Goal: Task Accomplishment & Management: Manage account settings

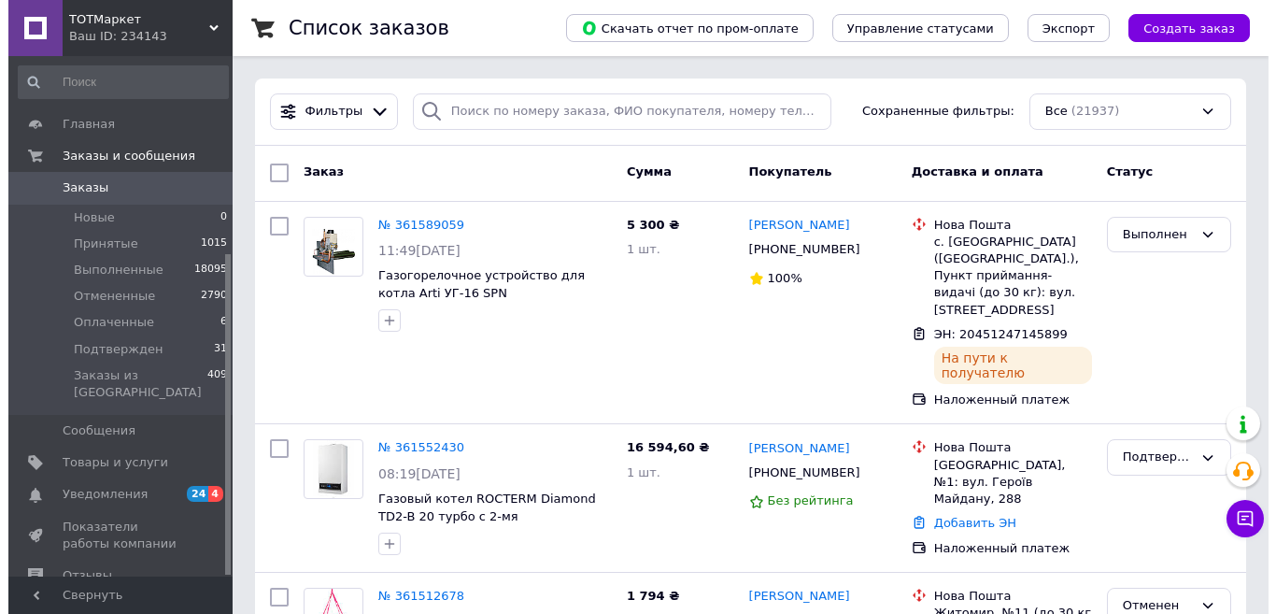
scroll to position [320, 0]
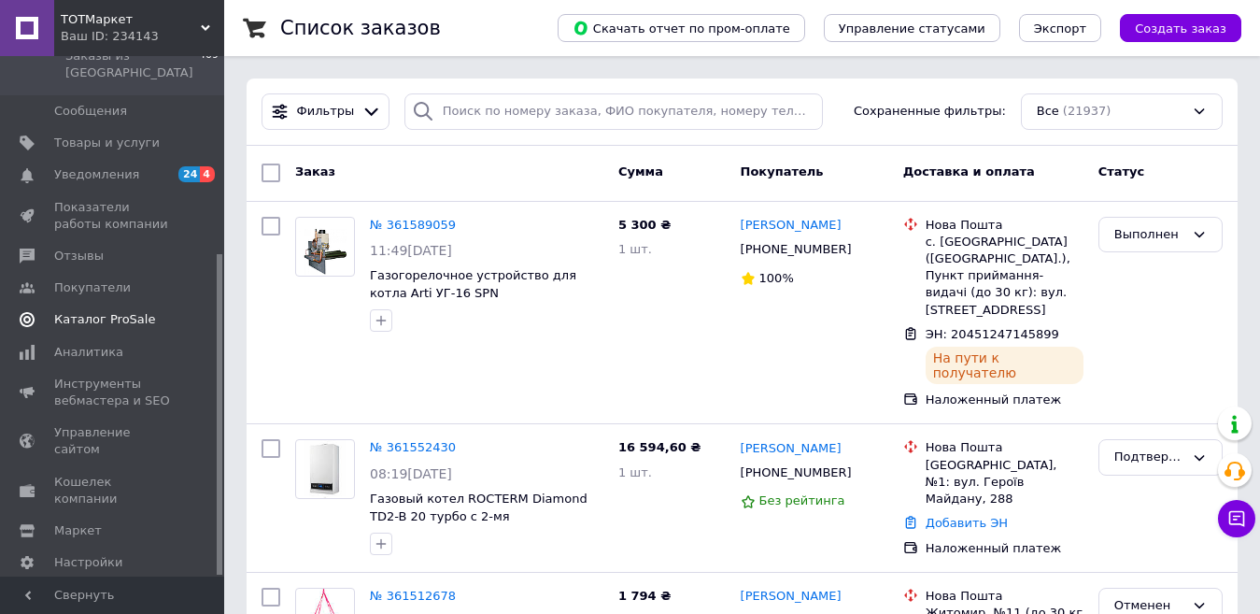
click at [126, 311] on span "Каталог ProSale" at bounding box center [104, 319] width 101 height 17
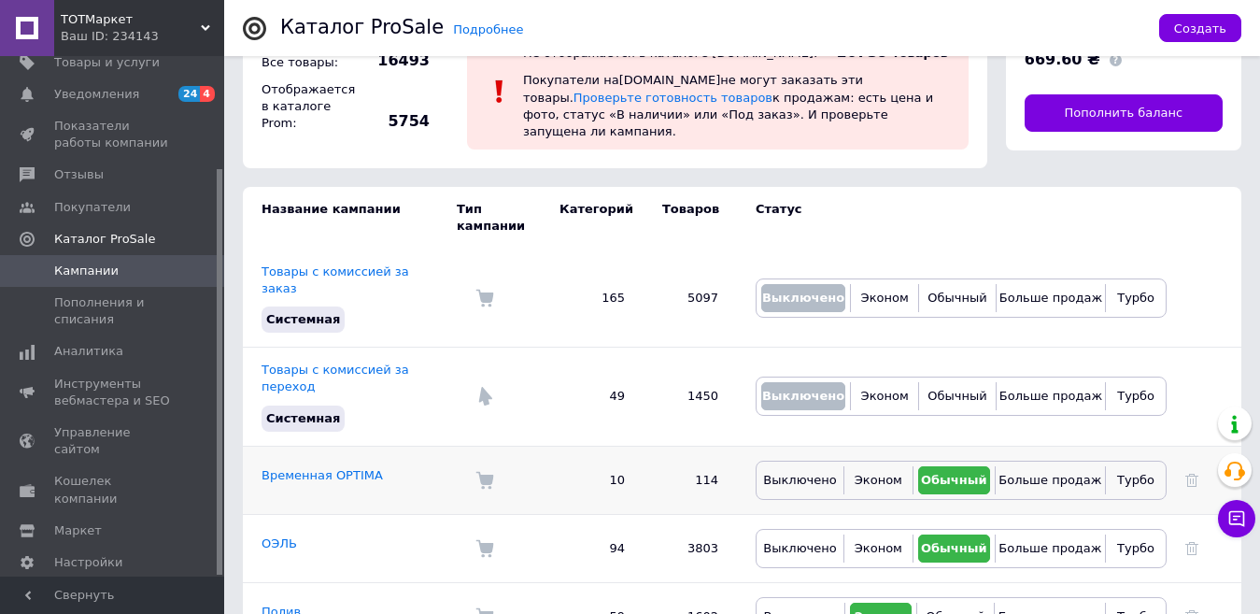
scroll to position [93, 0]
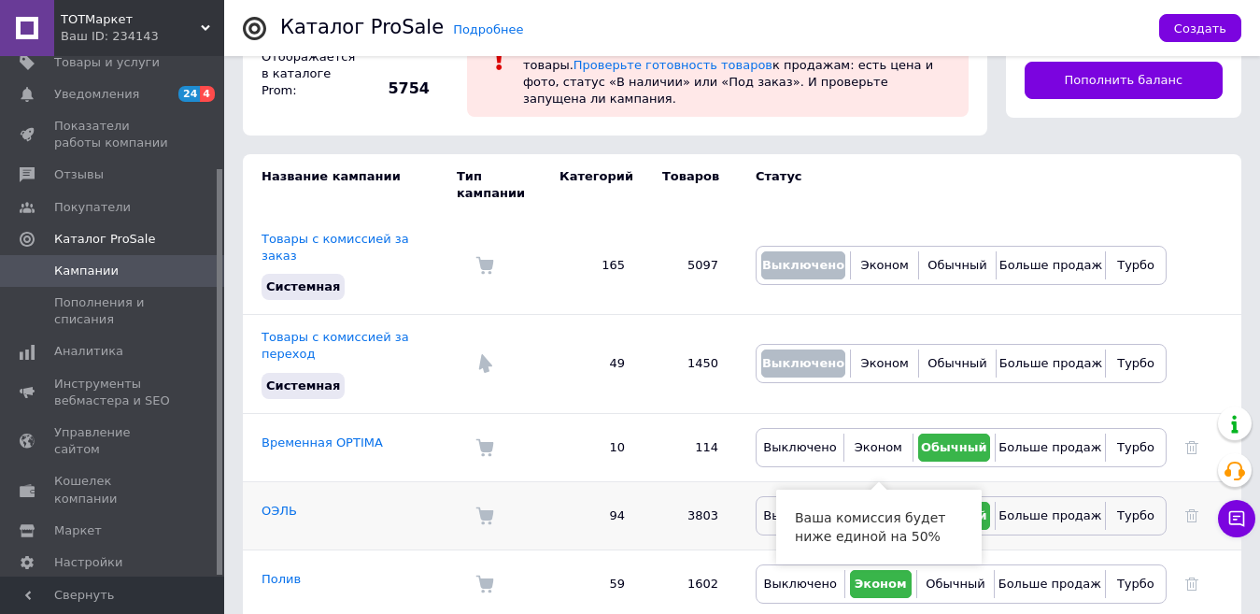
click at [876, 508] on span "Эконом" at bounding box center [879, 515] width 48 height 14
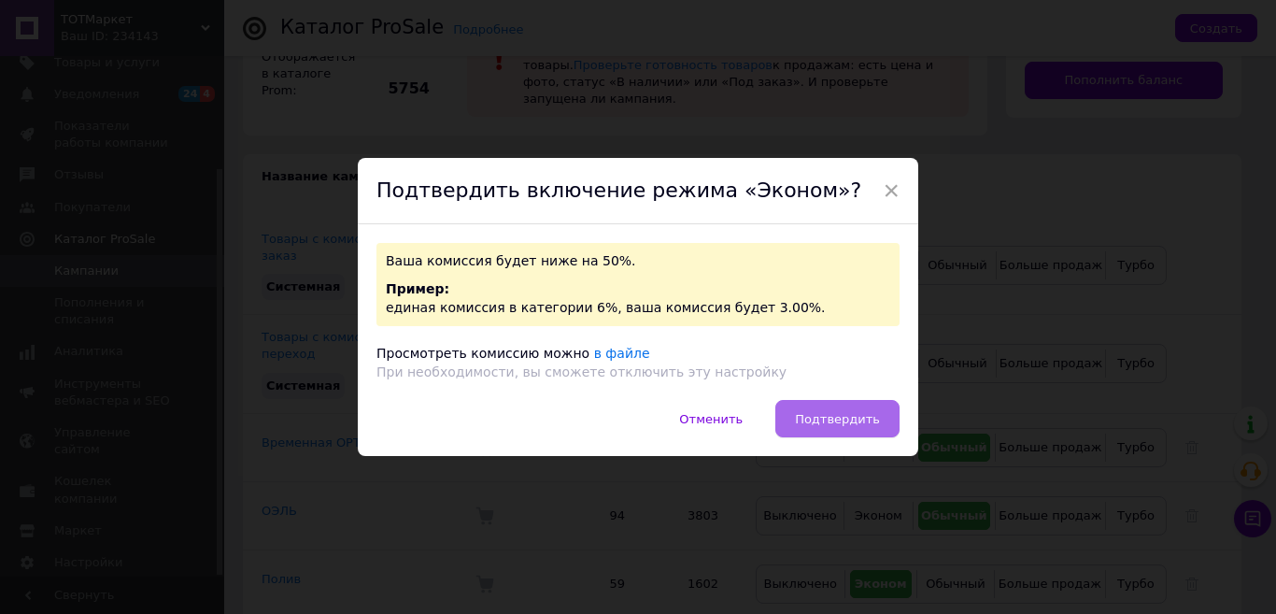
click at [814, 416] on span "Подтвердить" at bounding box center [837, 419] width 85 height 14
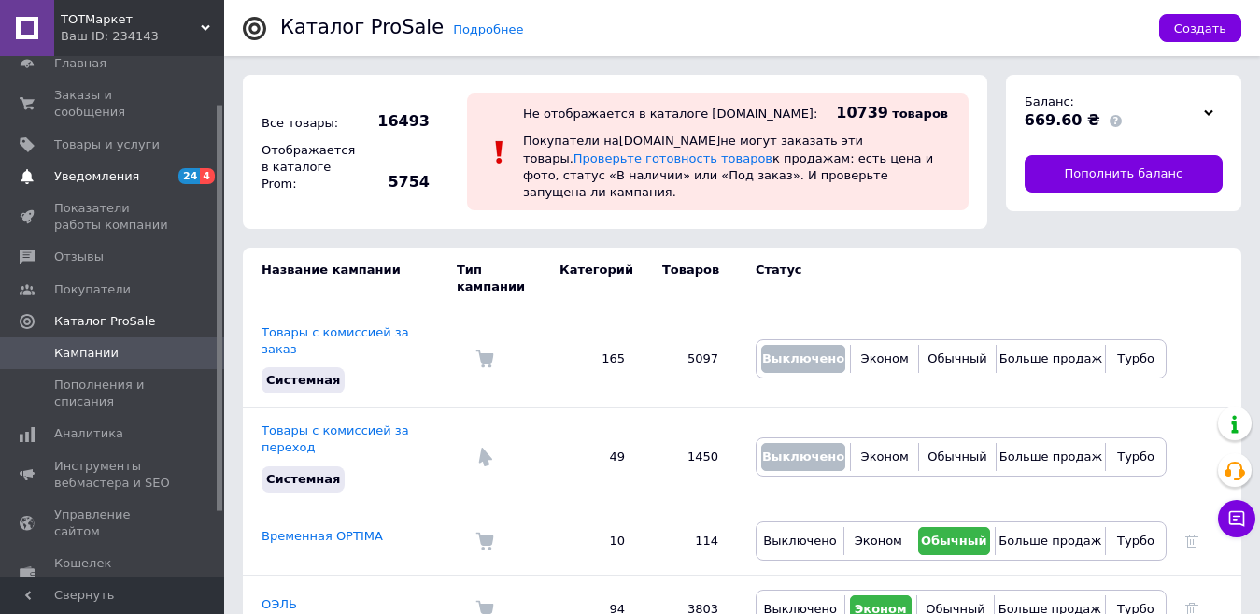
scroll to position [0, 0]
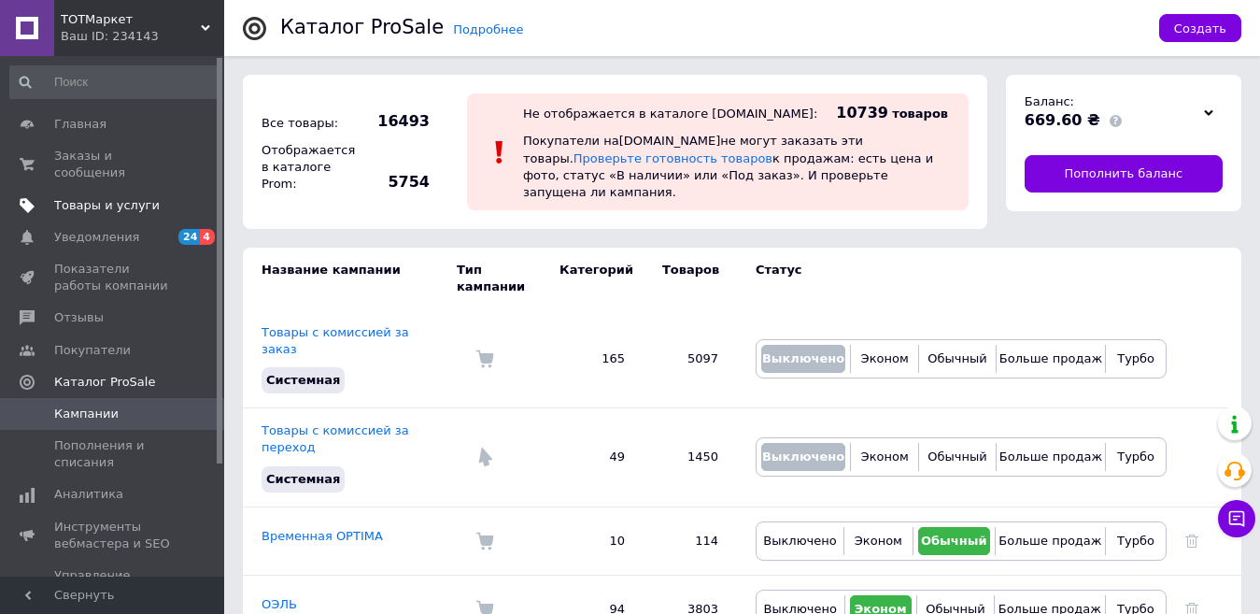
click at [99, 197] on span "Товары и услуги" at bounding box center [107, 205] width 106 height 17
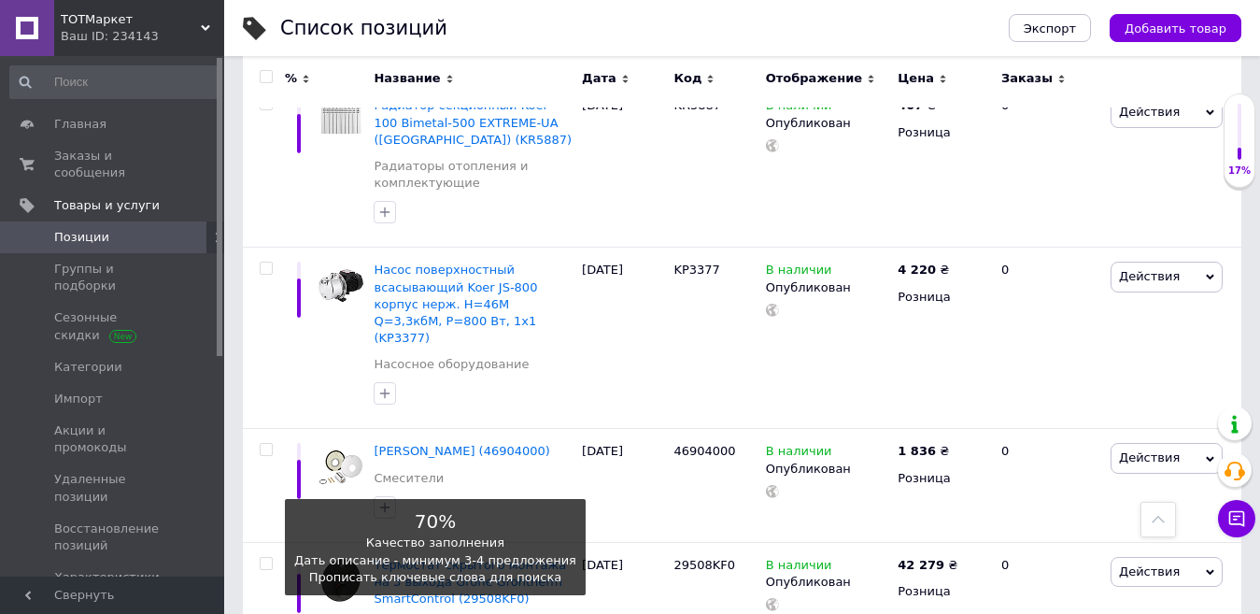
scroll to position [654, 0]
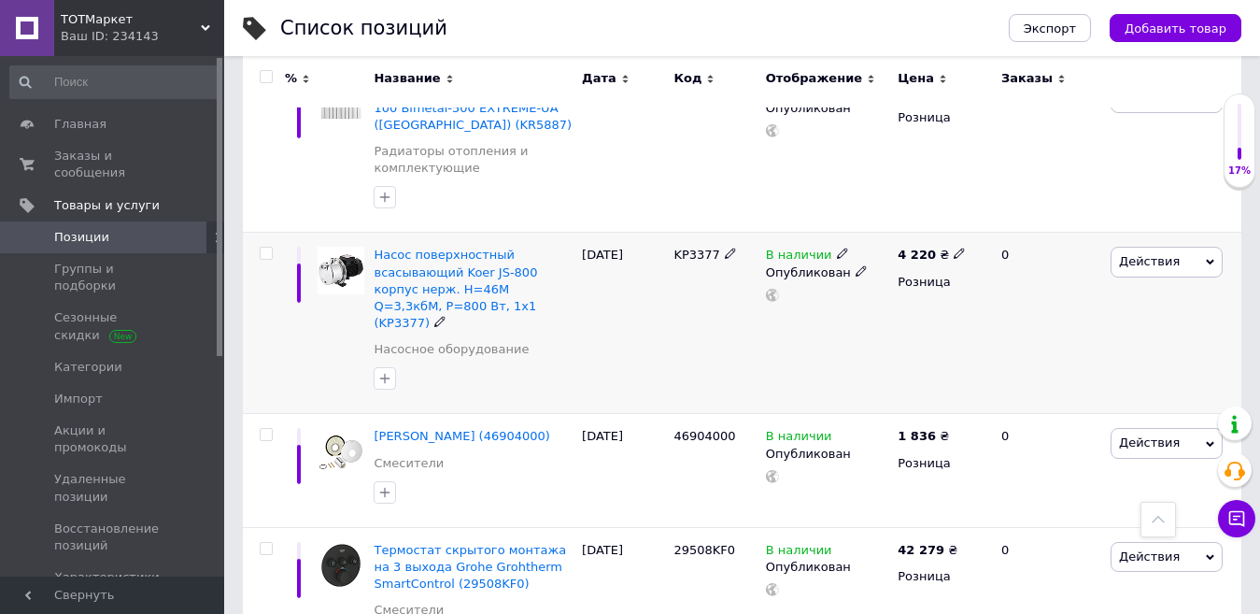
click at [265, 248] on input "checkbox" at bounding box center [266, 254] width 12 height 12
checkbox input "true"
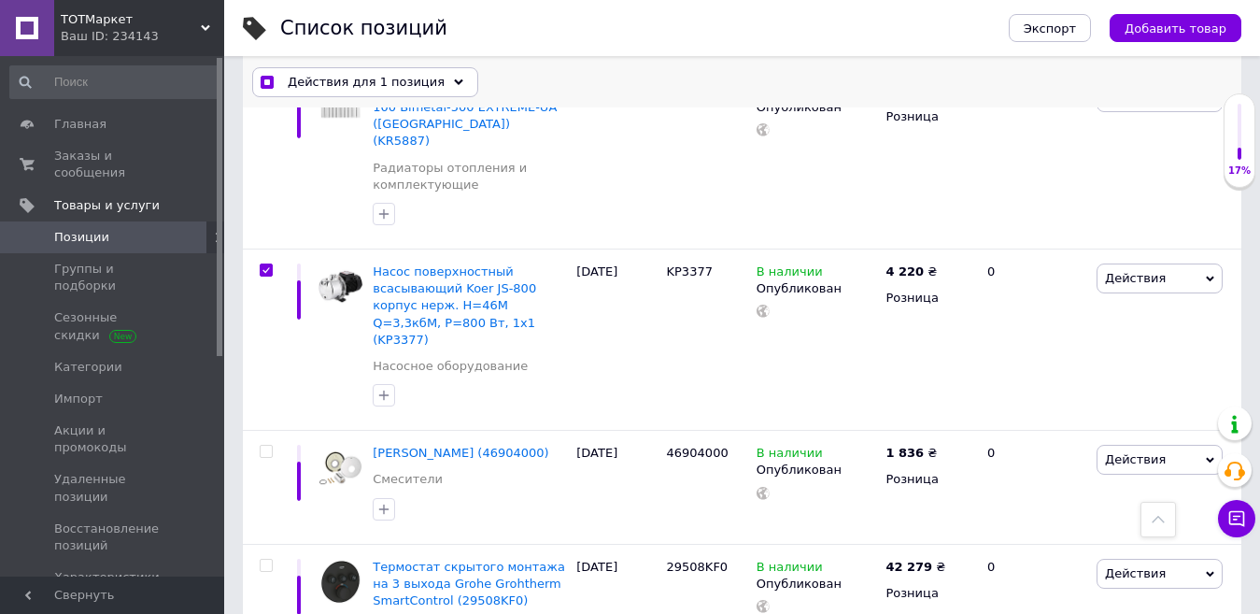
click at [409, 76] on span "Действия для 1 позиция" at bounding box center [366, 82] width 157 height 17
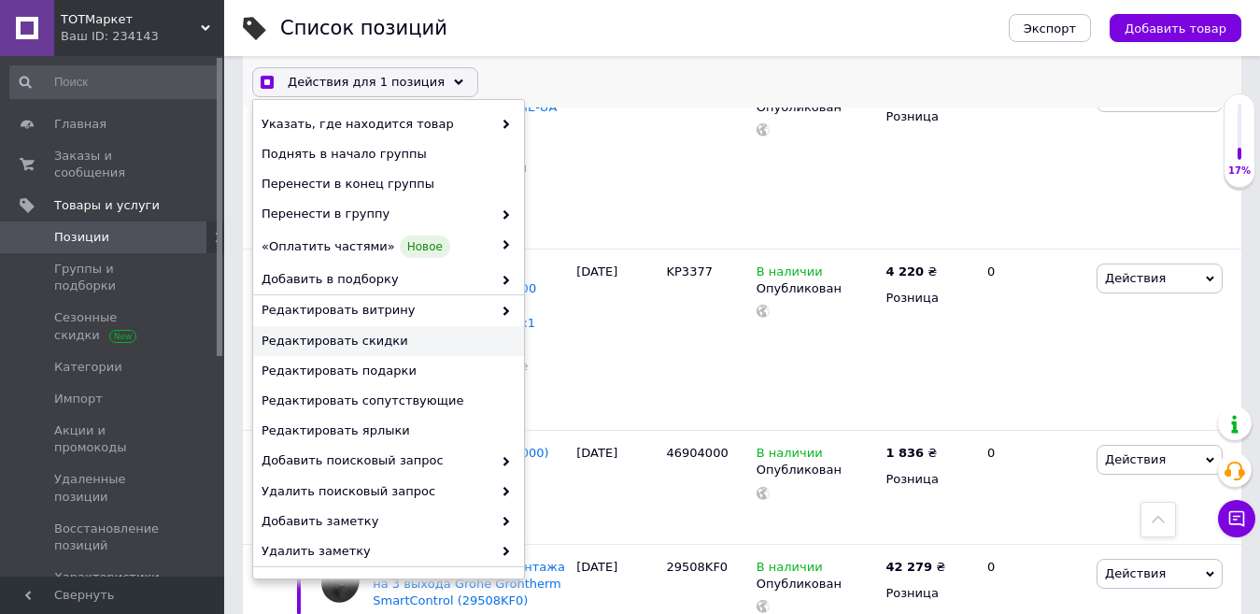
click at [374, 329] on div "Редактировать скидки" at bounding box center [388, 341] width 271 height 30
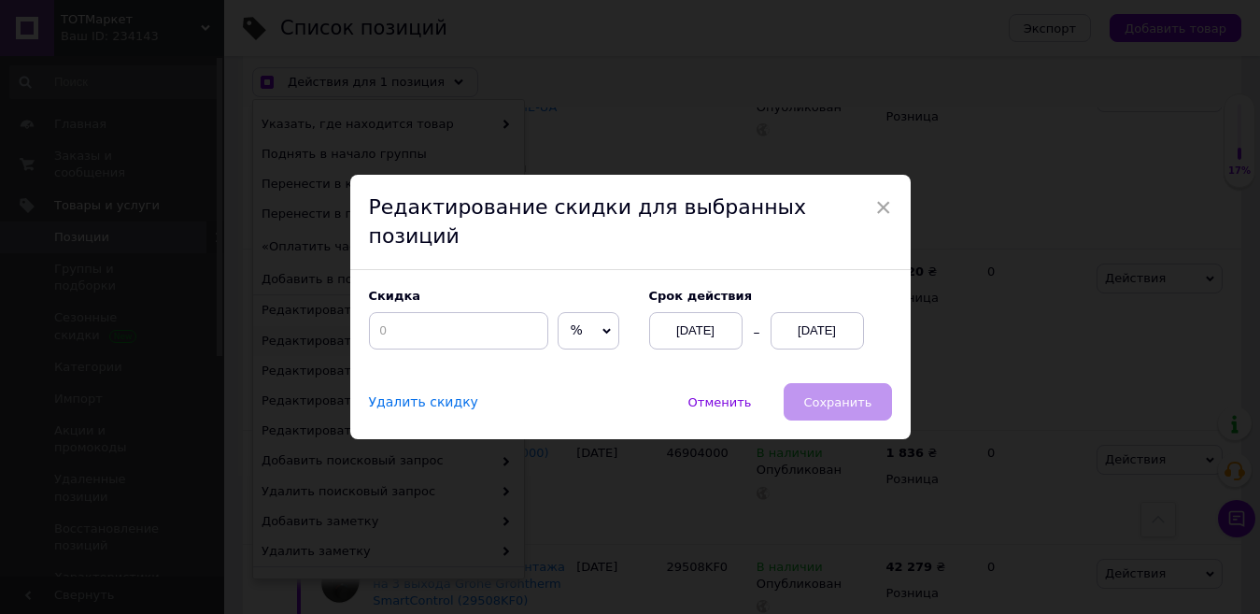
scroll to position [605, 0]
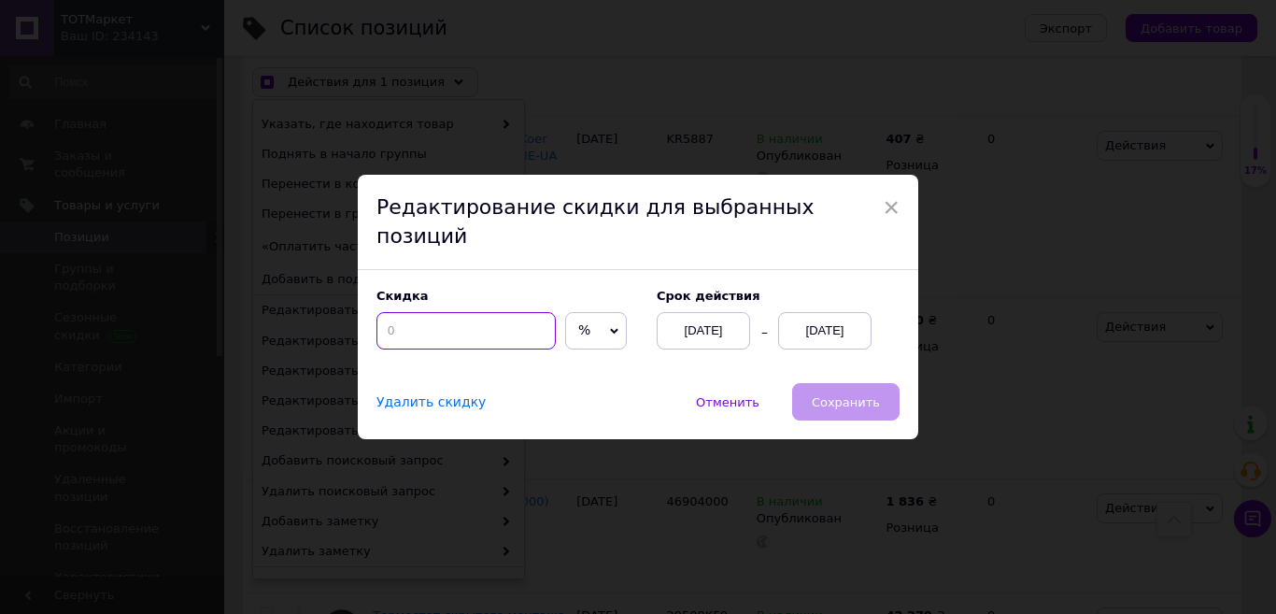
click at [462, 322] on input at bounding box center [466, 330] width 179 height 37
checkbox input "true"
type input "1"
checkbox input "true"
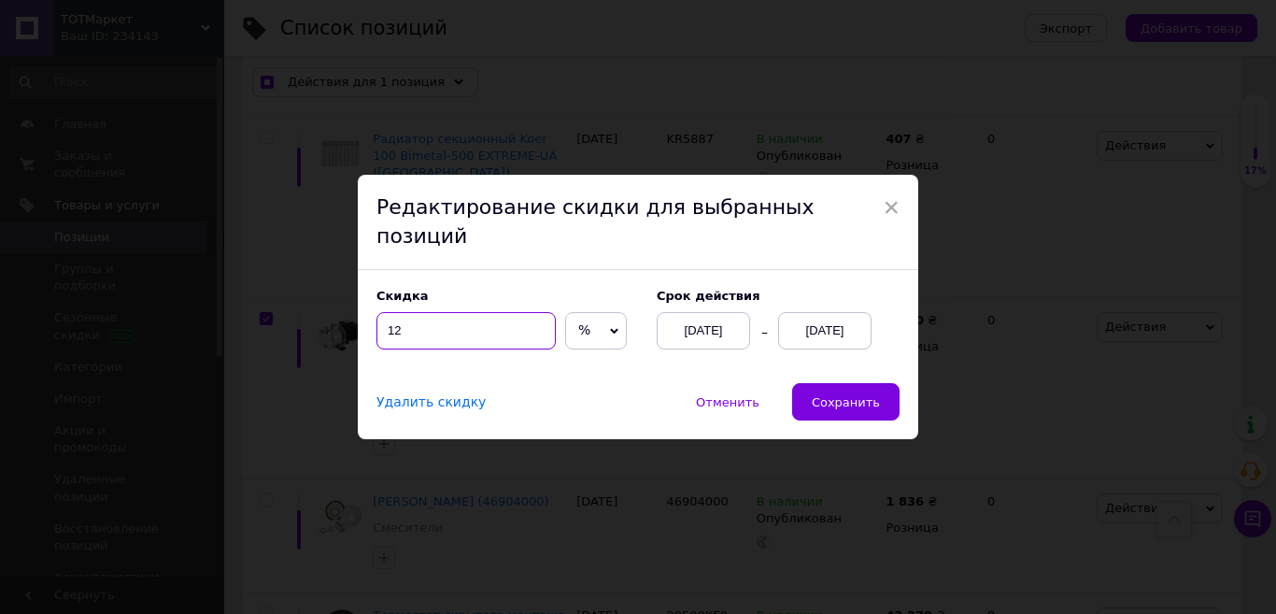
type input "12"
click at [803, 313] on div "[DATE]" at bounding box center [824, 330] width 93 height 37
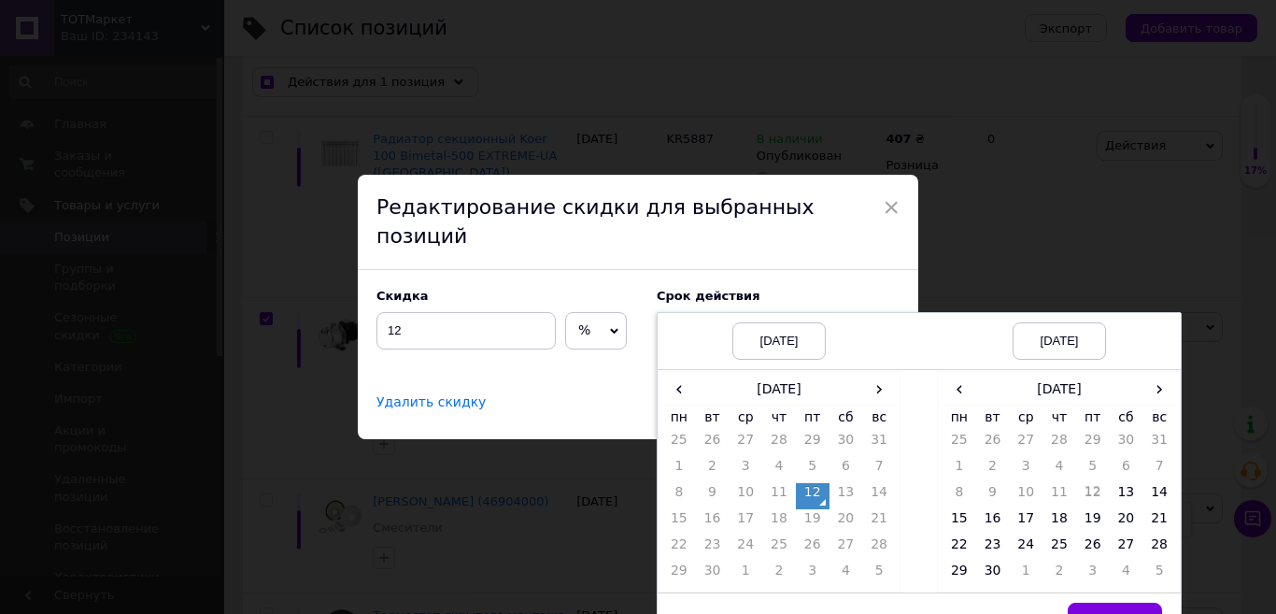
click at [1156, 468] on td "7" at bounding box center [1160, 470] width 34 height 26
click at [1155, 483] on td "14" at bounding box center [1160, 496] width 34 height 26
click at [1115, 613] on span "Выбрать" at bounding box center [1115, 621] width 55 height 14
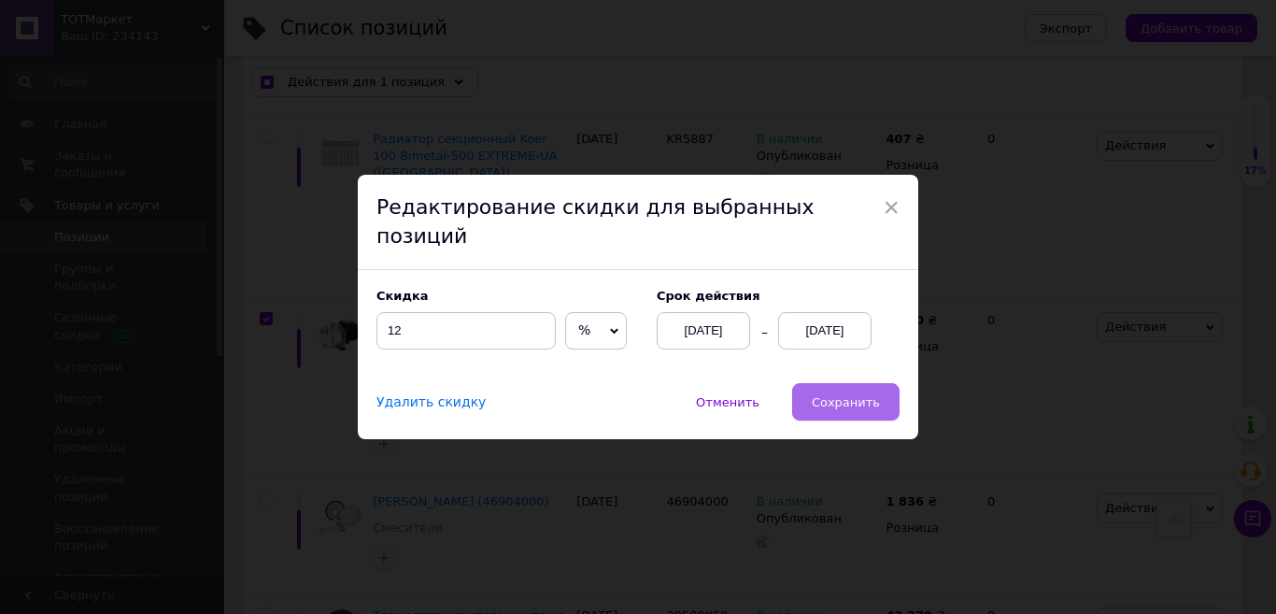
click at [837, 395] on span "Сохранить" at bounding box center [846, 402] width 68 height 14
checkbox input "true"
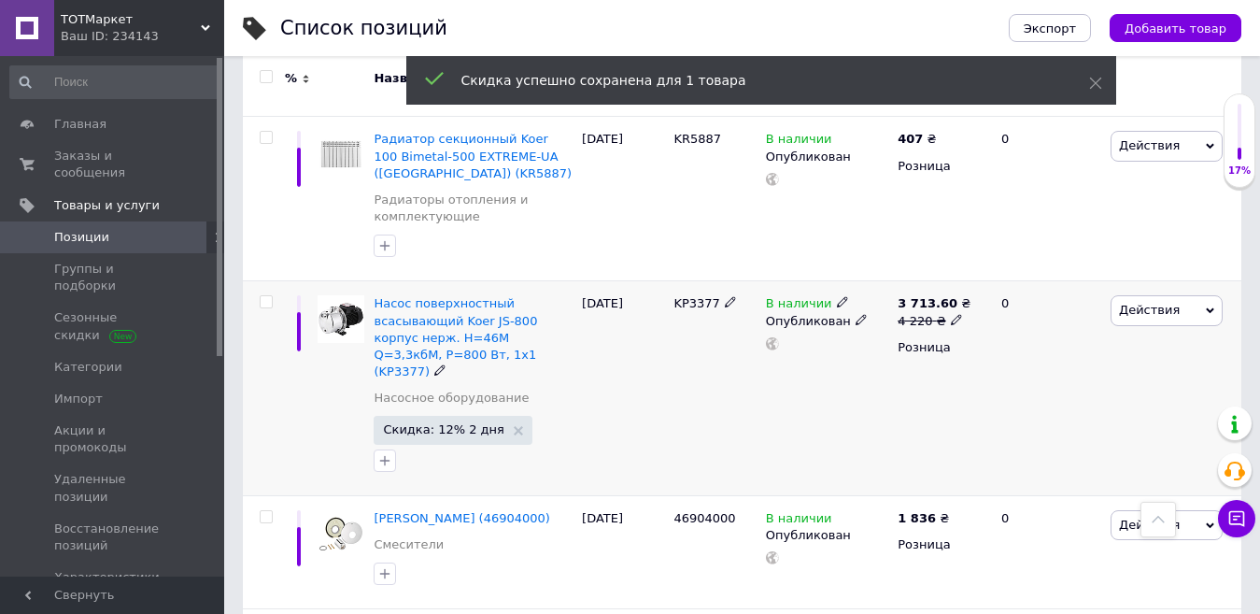
checkbox input "false"
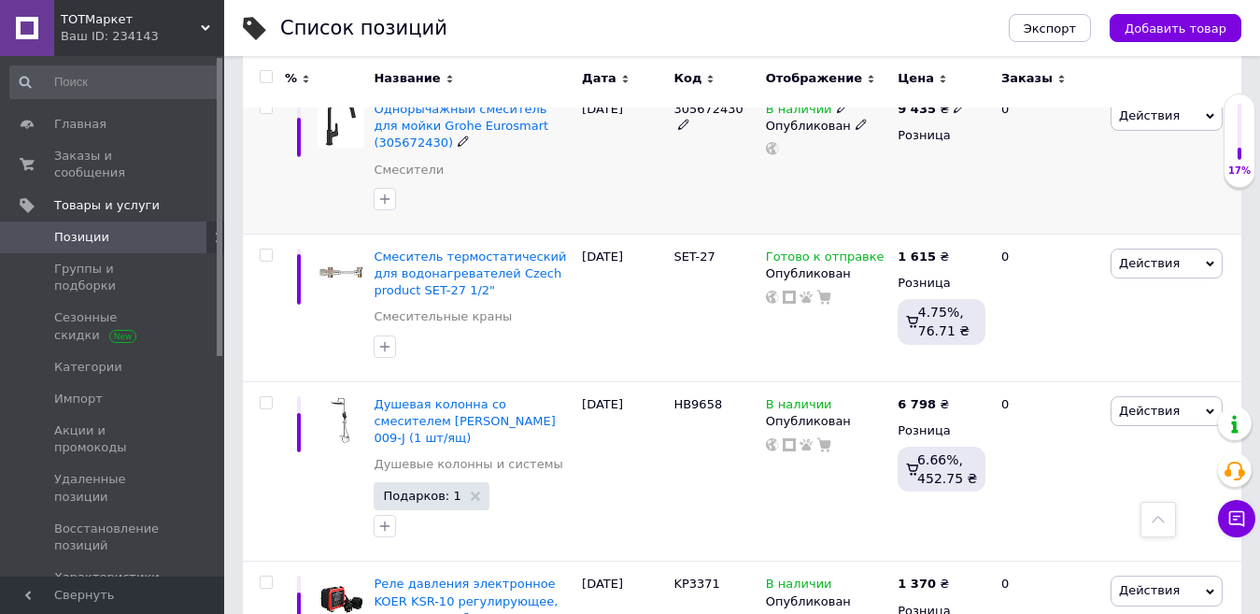
scroll to position [1727, 0]
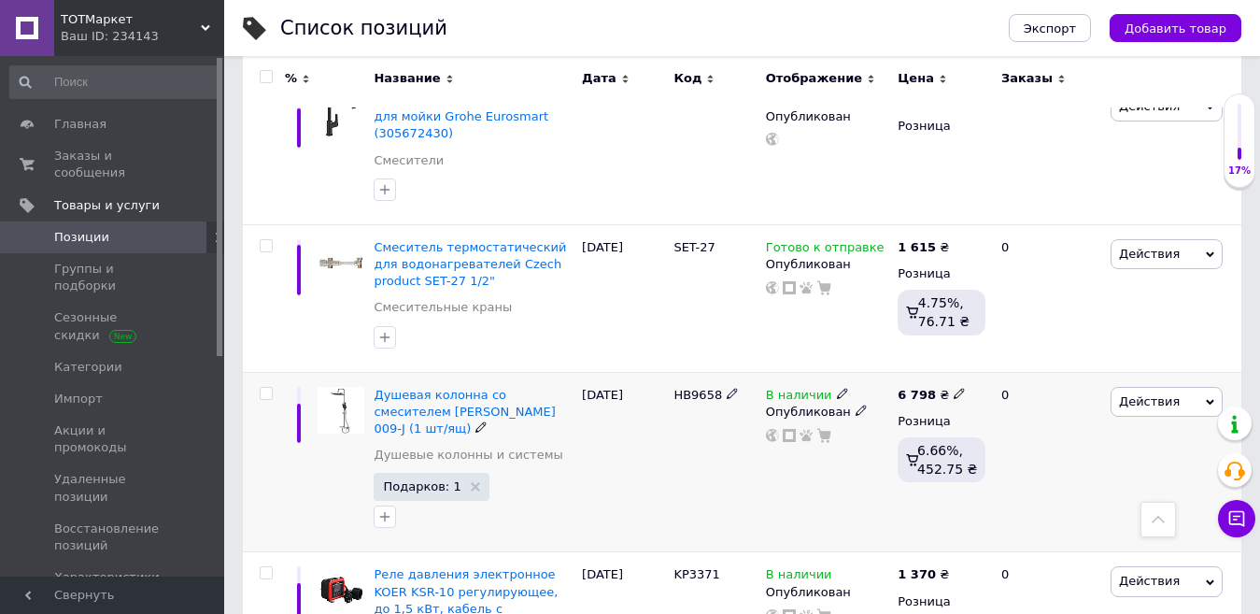
click at [264, 388] on input "checkbox" at bounding box center [266, 394] width 12 height 12
checkbox input "true"
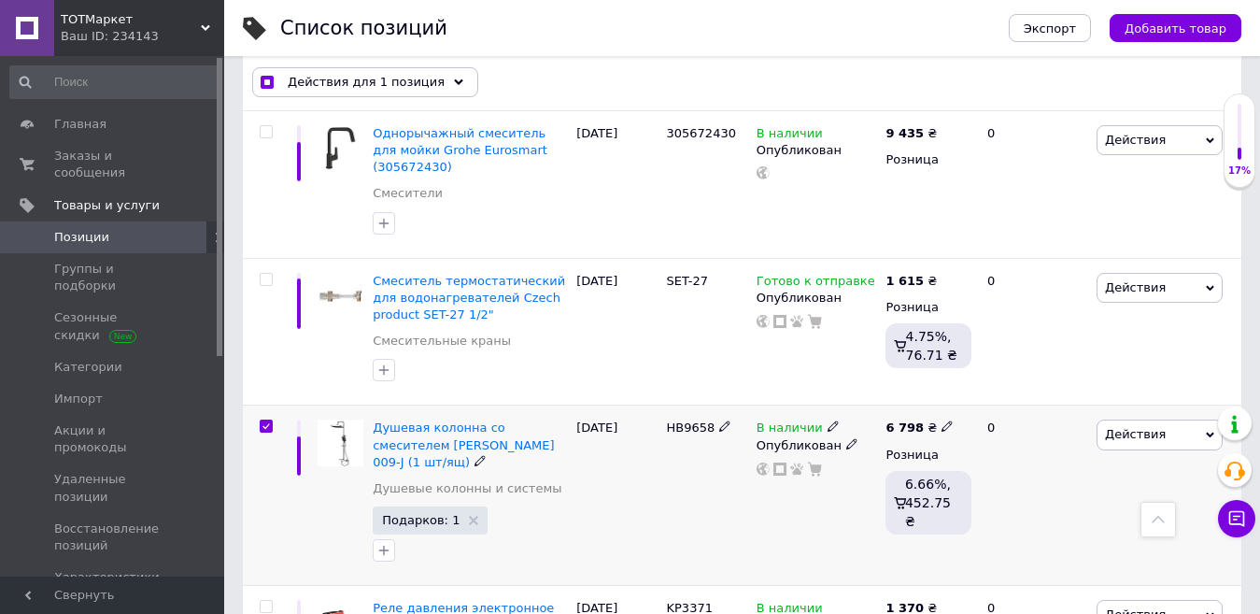
scroll to position [1726, 0]
click at [454, 82] on use at bounding box center [458, 81] width 9 height 6
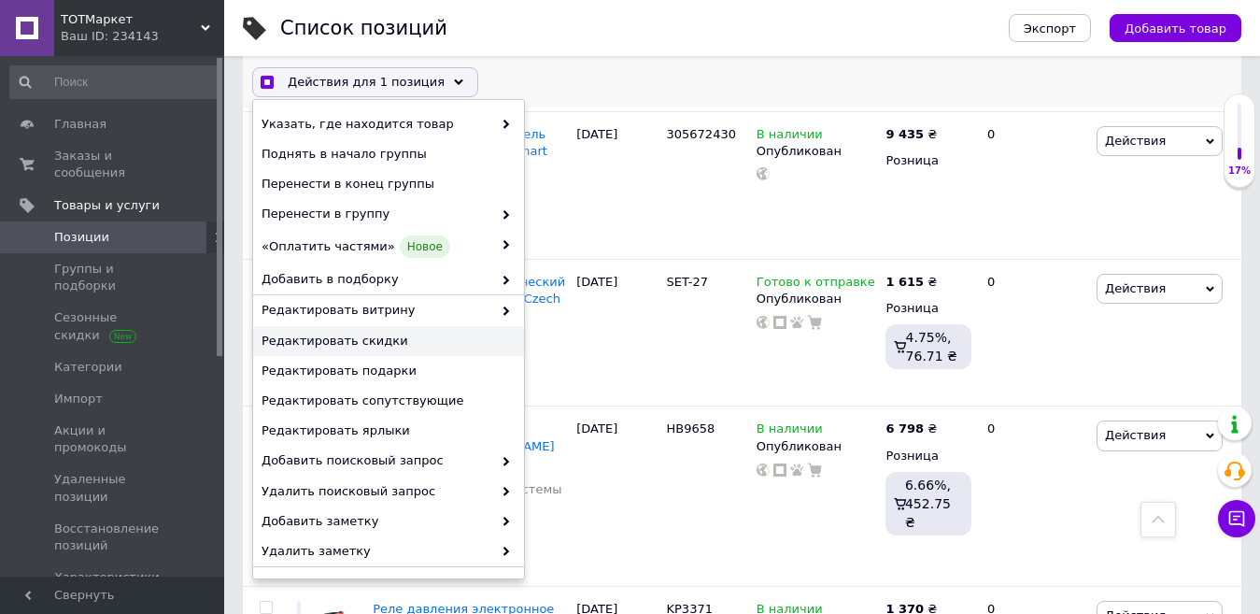
click at [399, 348] on span "Редактировать скидки" at bounding box center [386, 341] width 249 height 17
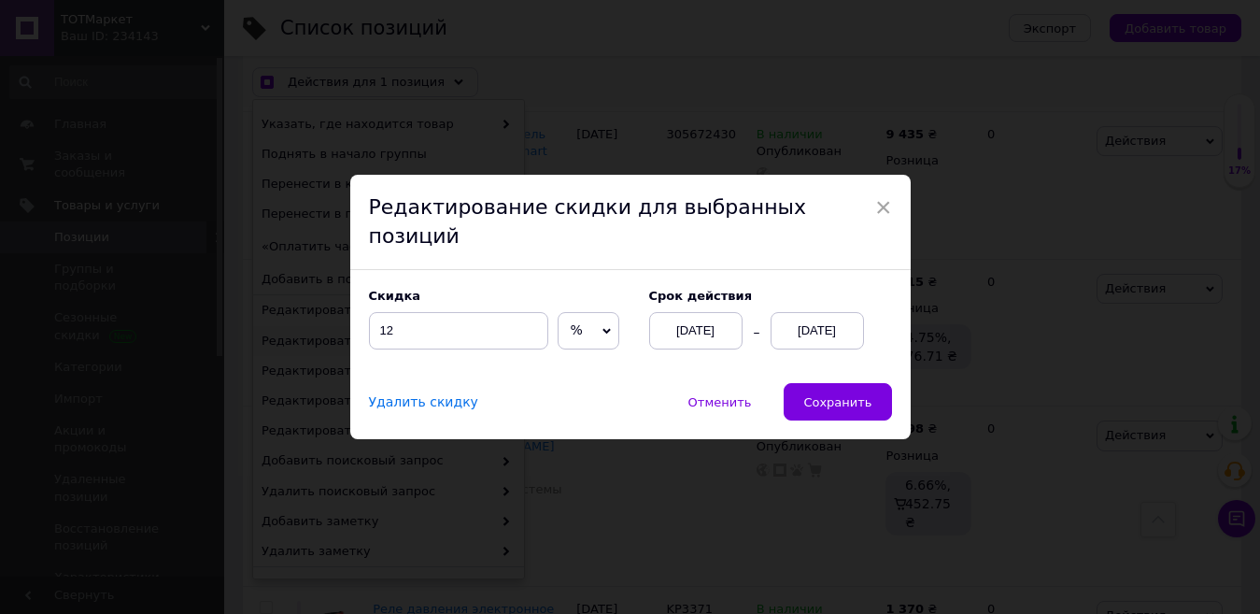
scroll to position [1676, 0]
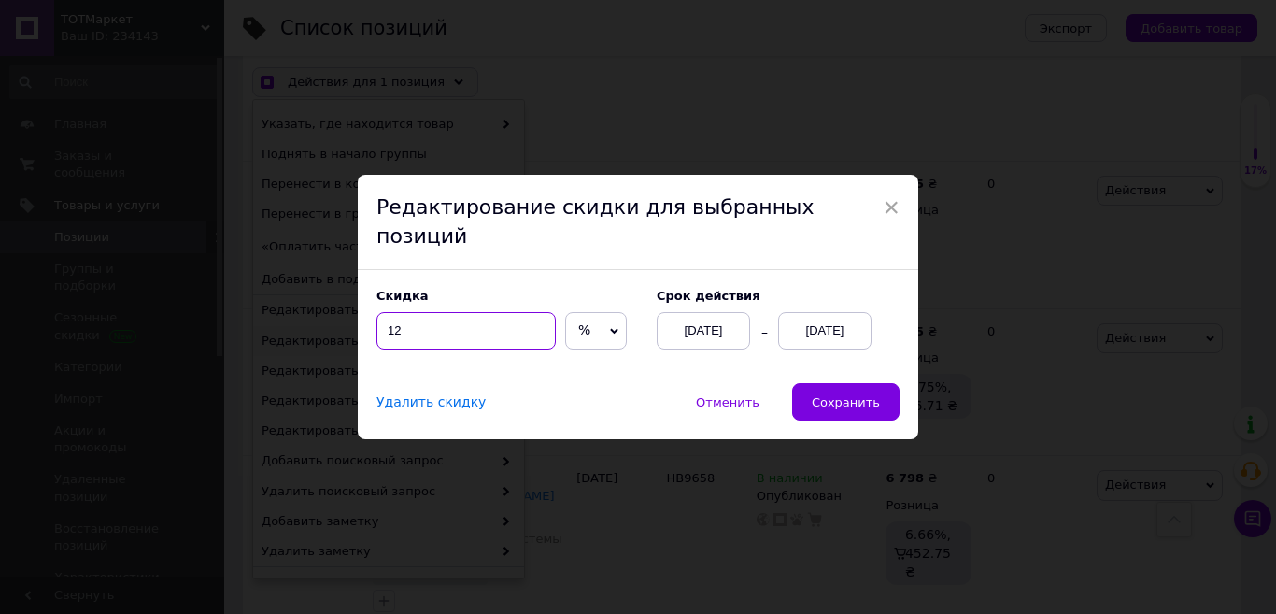
click at [447, 326] on input "12" at bounding box center [466, 330] width 179 height 37
checkbox input "true"
type input "15"
checkbox input "true"
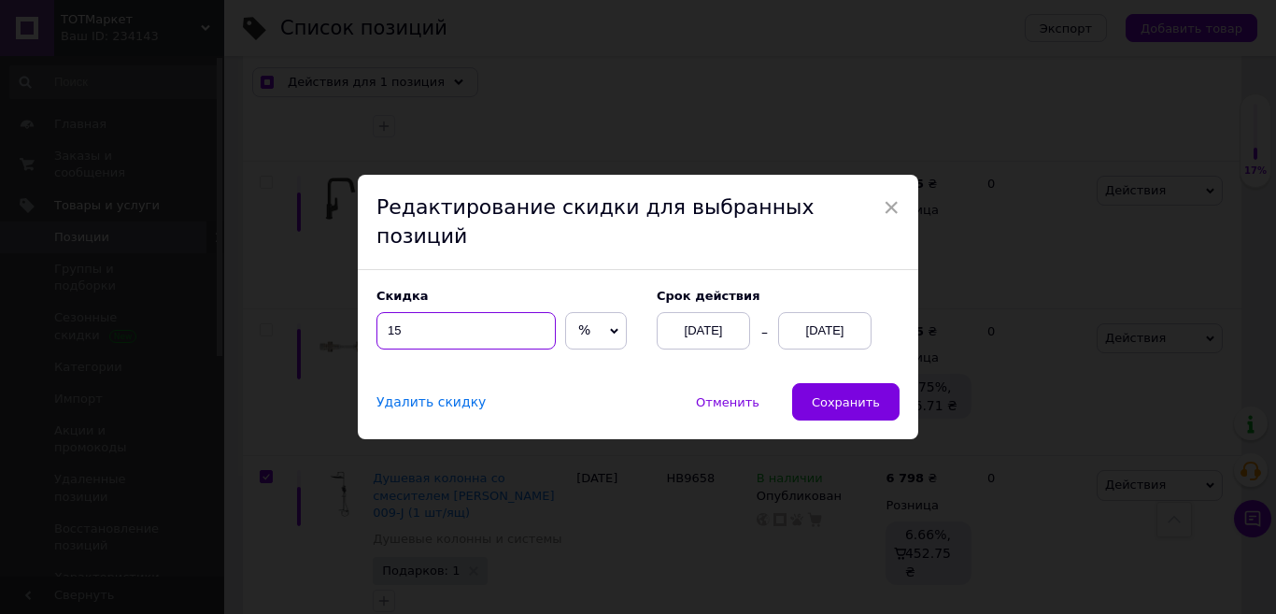
type input "15"
click at [813, 321] on div "[DATE]" at bounding box center [824, 330] width 93 height 37
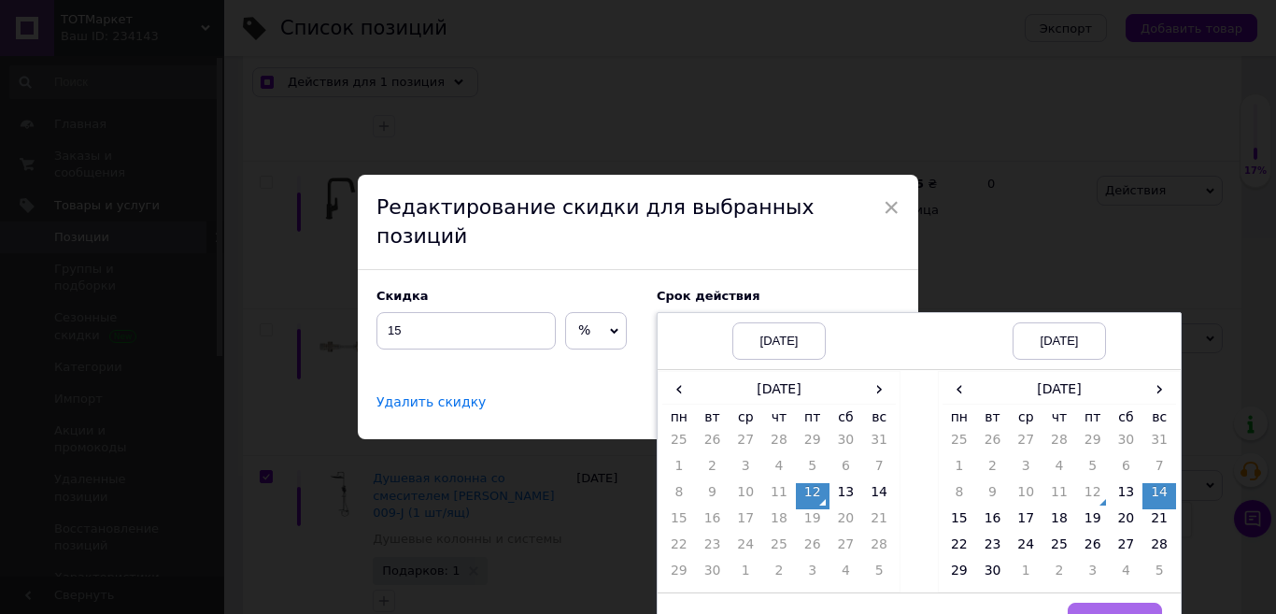
click at [1096, 613] on span "Выбрать" at bounding box center [1115, 621] width 55 height 14
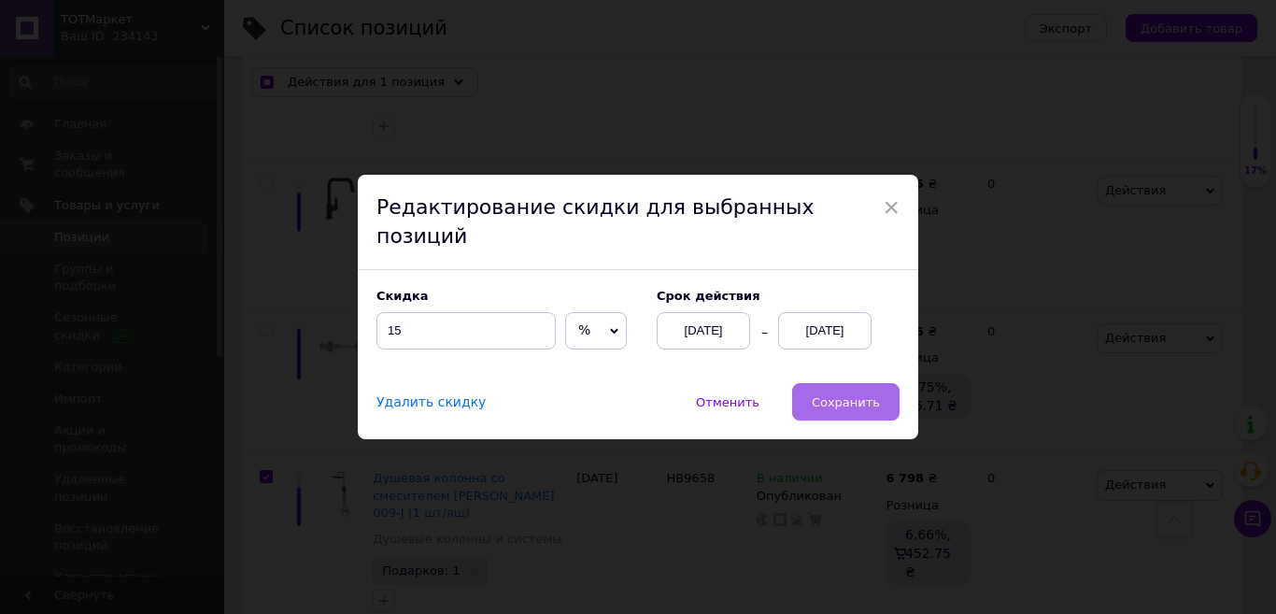
click at [824, 395] on span "Сохранить" at bounding box center [846, 402] width 68 height 14
checkbox input "true"
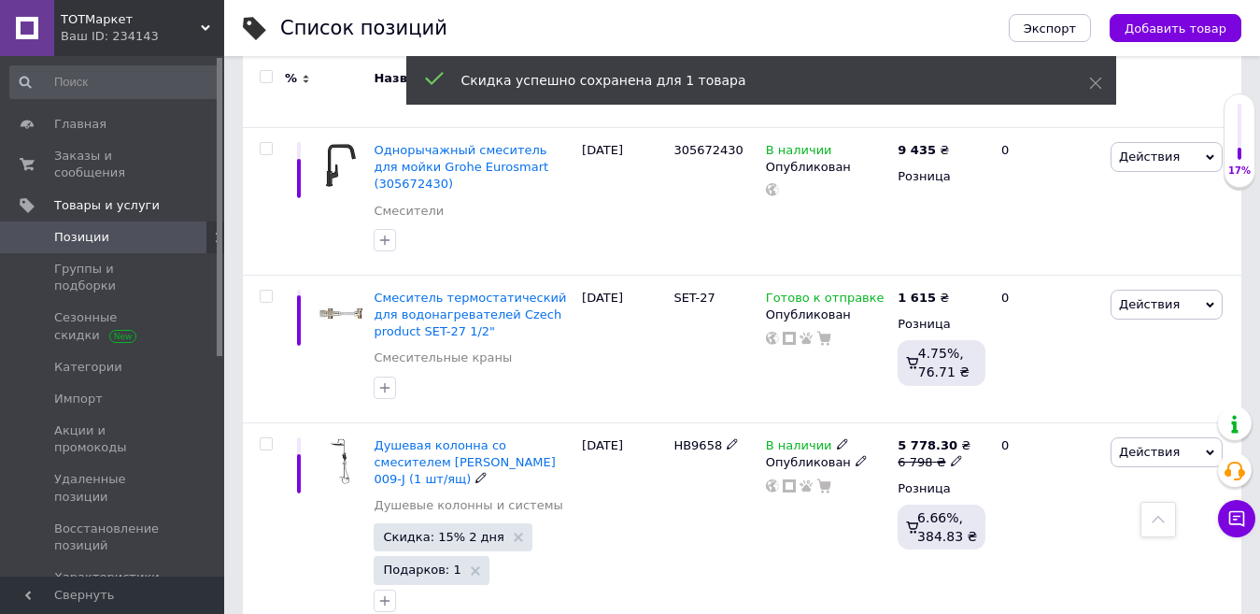
checkbox input "false"
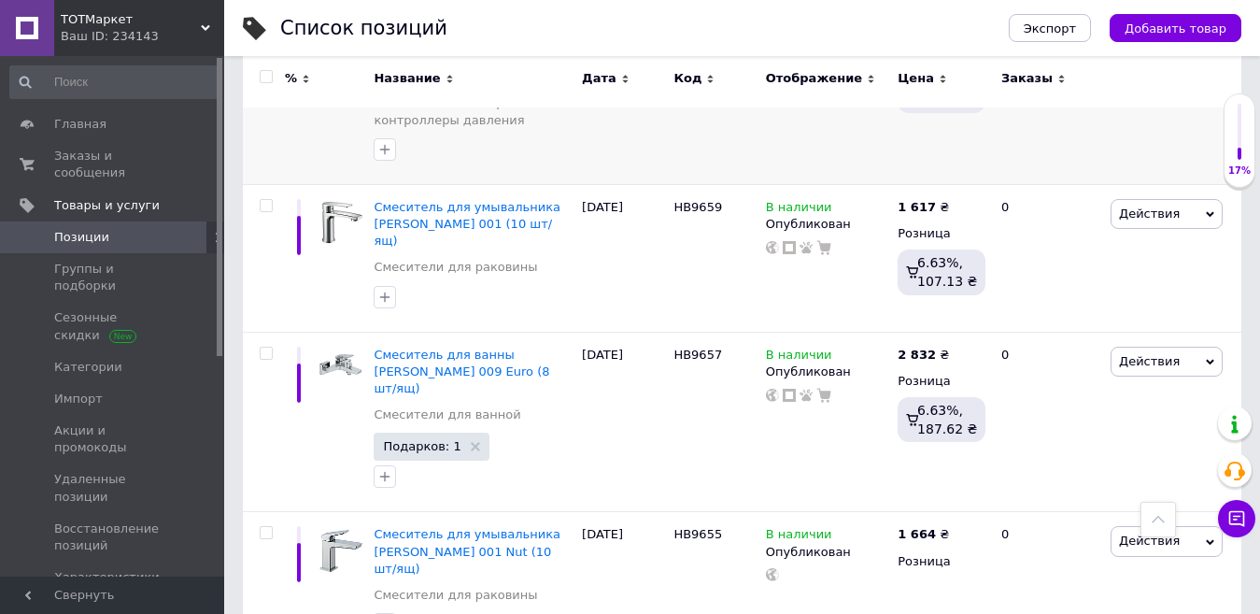
scroll to position [2331, 0]
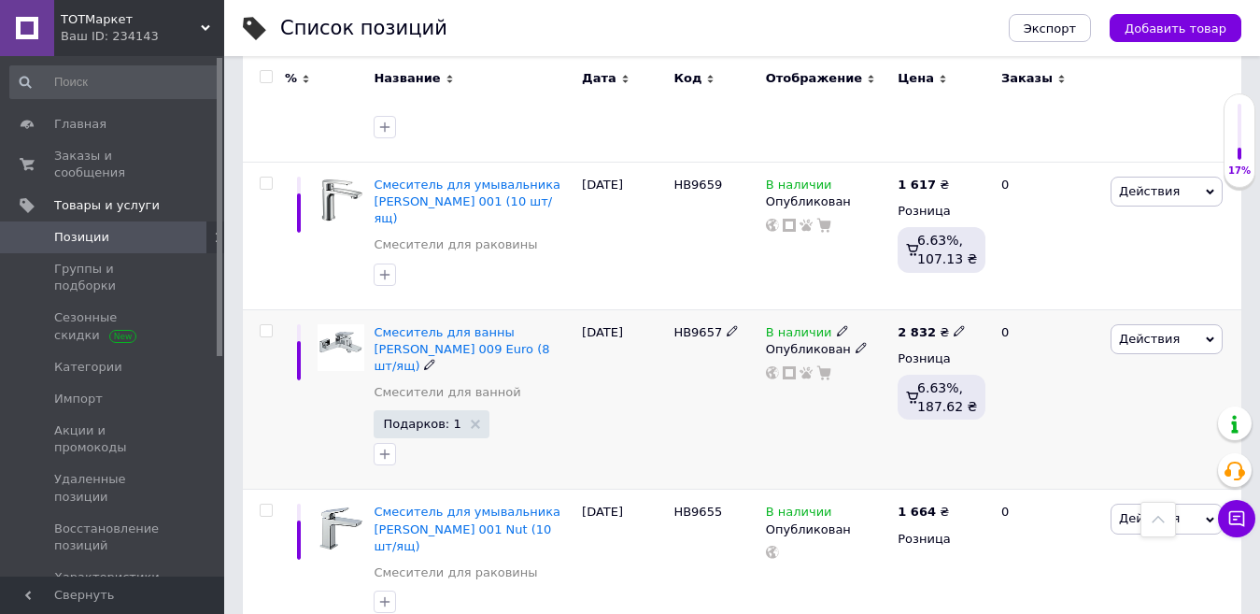
click at [267, 325] on input "checkbox" at bounding box center [266, 331] width 12 height 12
checkbox input "true"
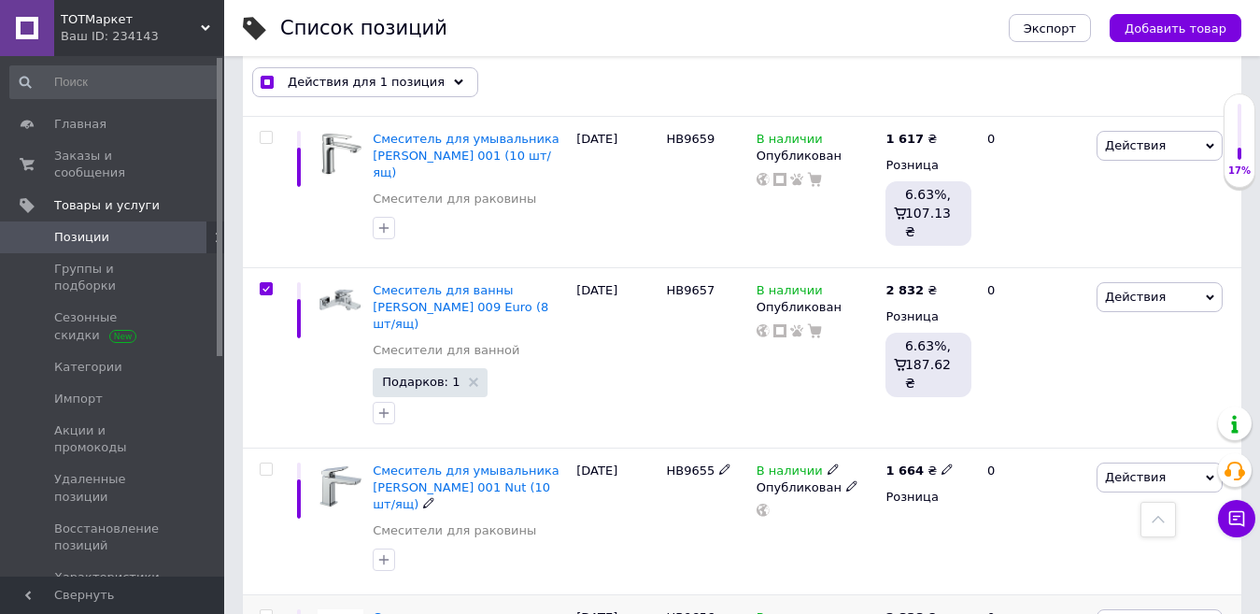
scroll to position [2610, 0]
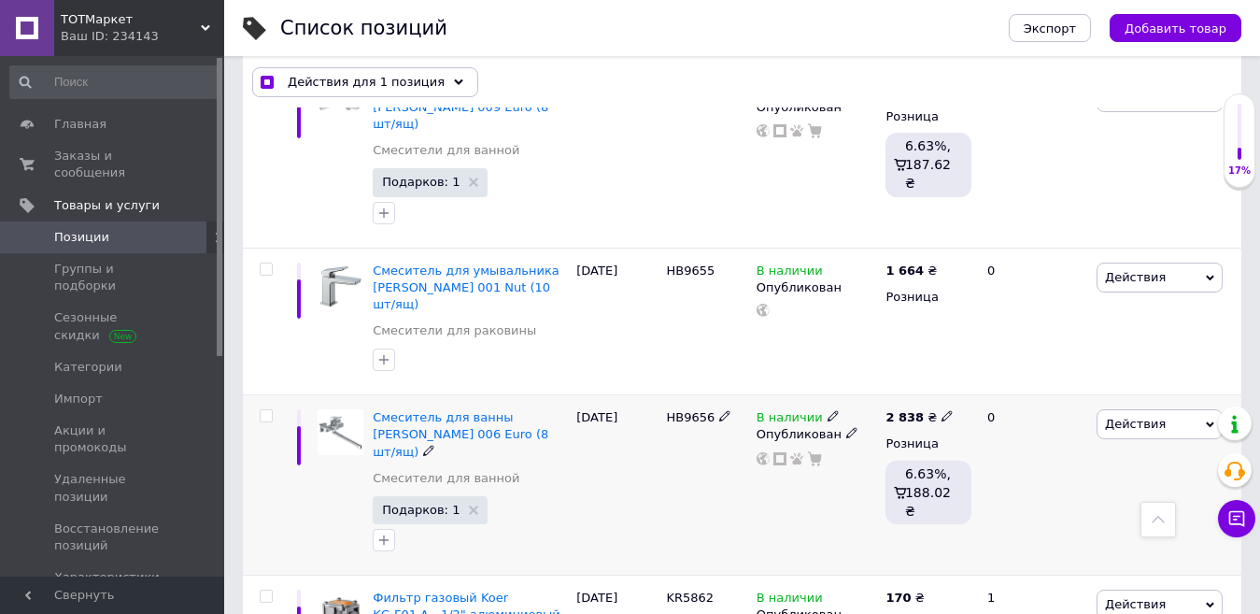
click at [263, 410] on input "checkbox" at bounding box center [266, 416] width 12 height 12
checkbox input "true"
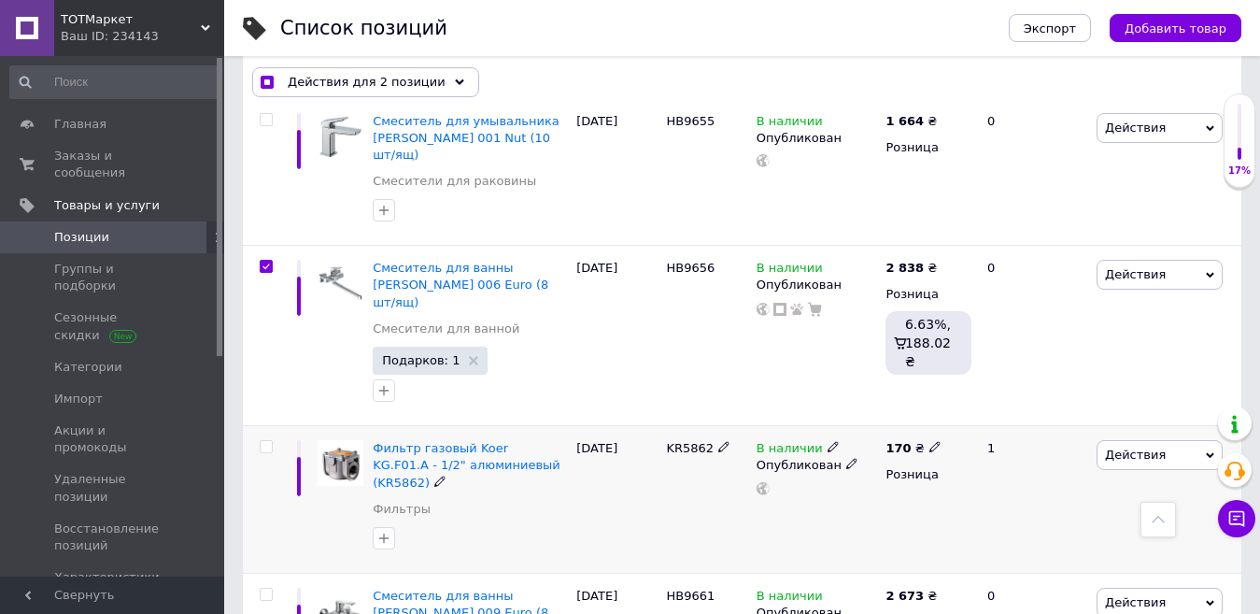
scroll to position [2797, 0]
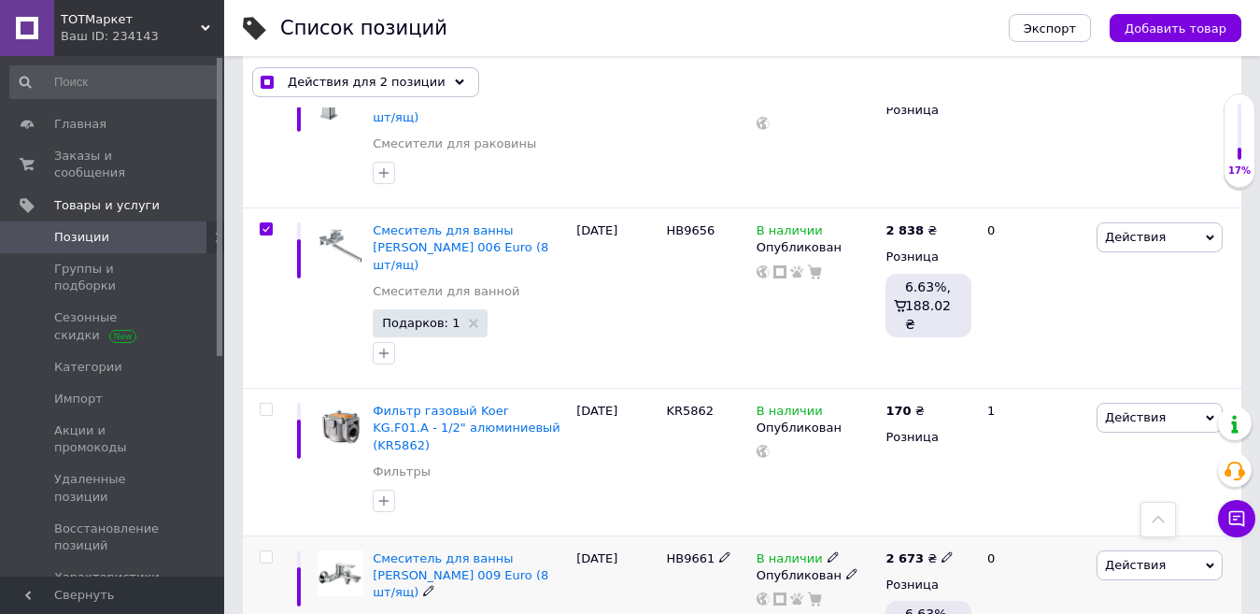
click at [268, 551] on input "checkbox" at bounding box center [266, 557] width 12 height 12
checkbox input "true"
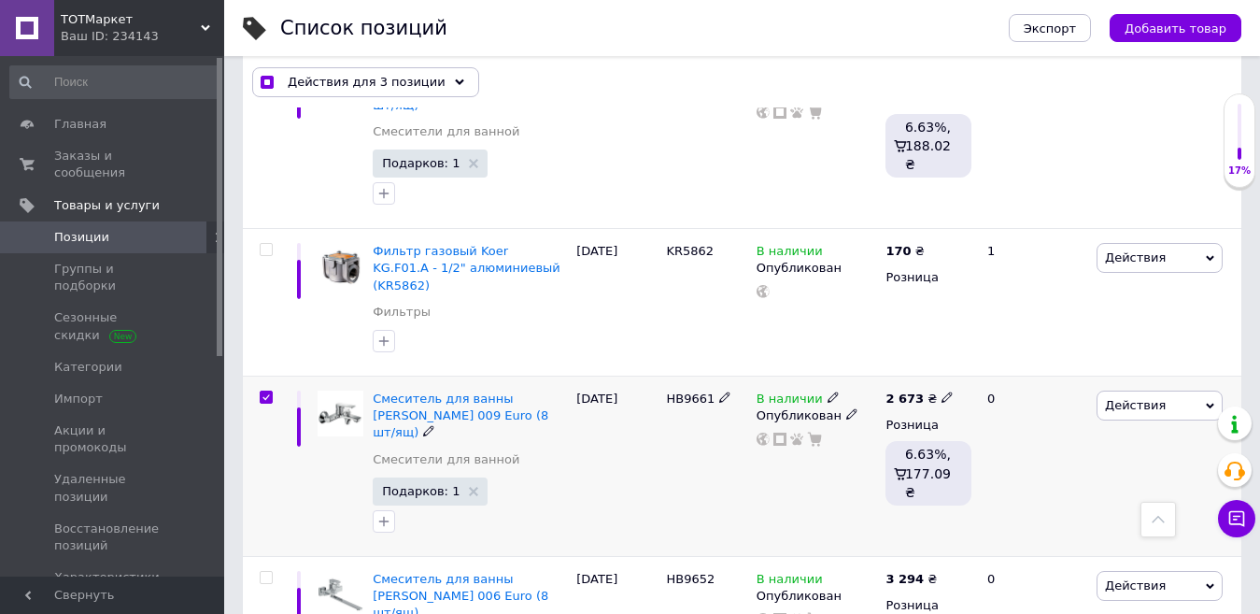
scroll to position [2984, 0]
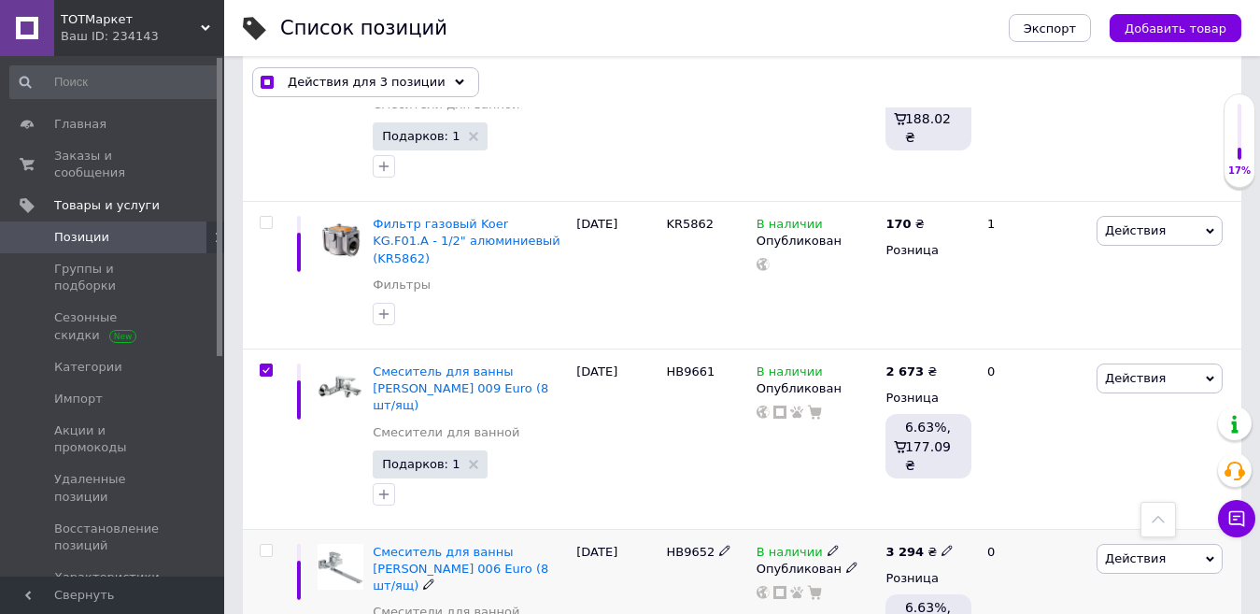
click at [271, 545] on input "checkbox" at bounding box center [266, 551] width 12 height 12
checkbox input "true"
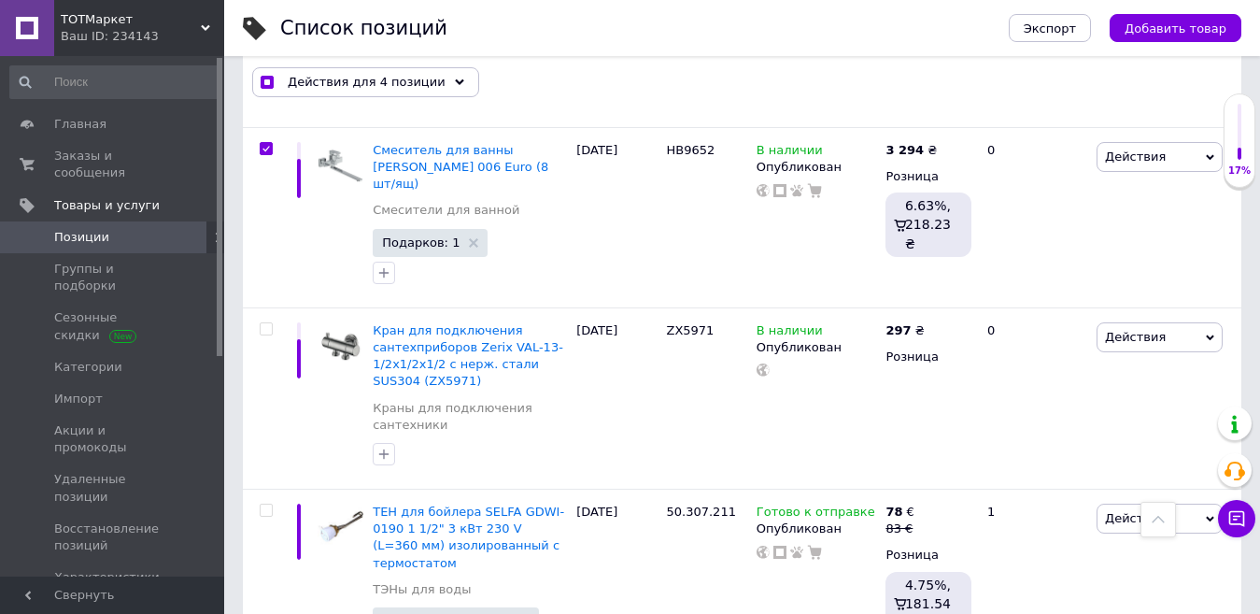
scroll to position [3545, 0]
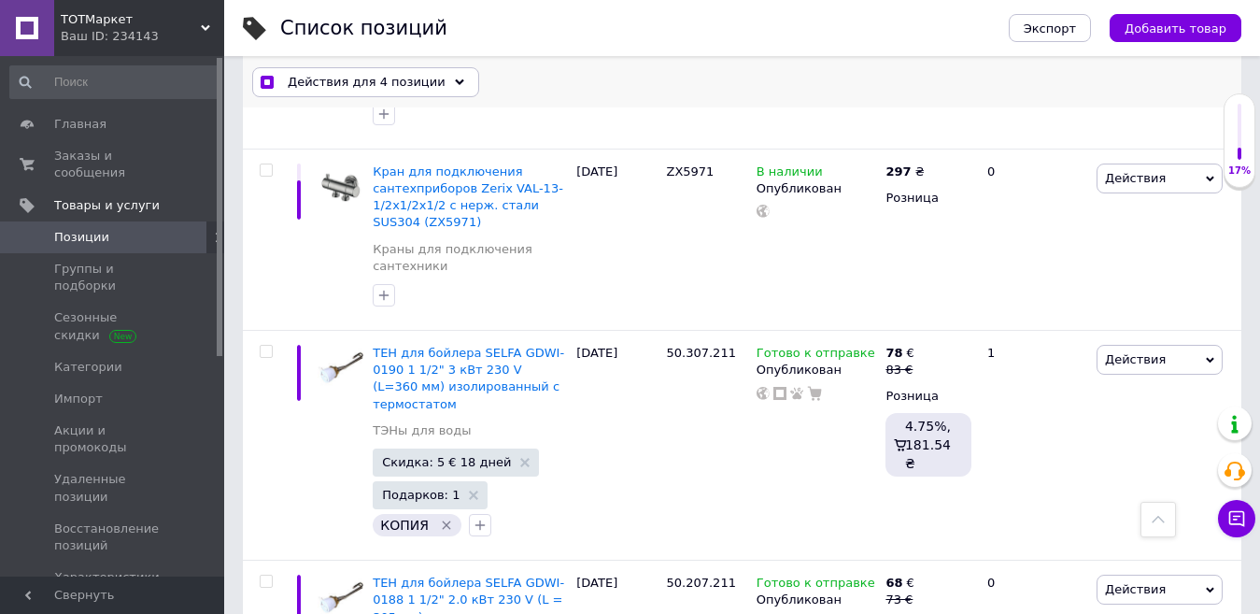
click at [455, 81] on icon at bounding box center [459, 82] width 9 height 9
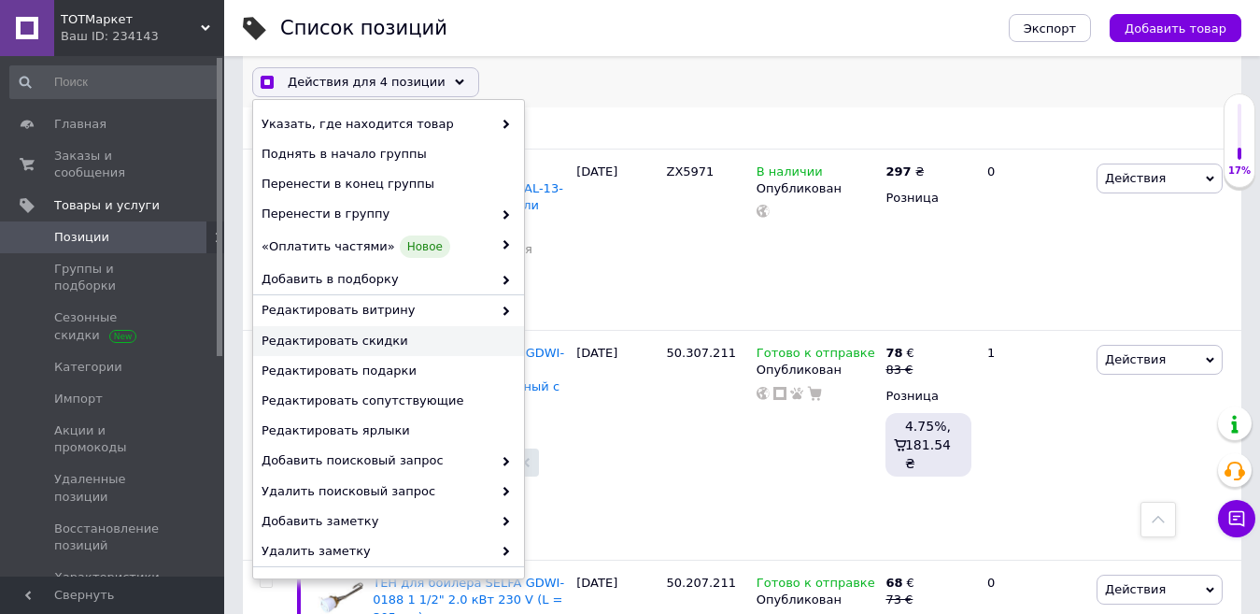
click at [359, 342] on span "Редактировать скидки" at bounding box center [386, 341] width 249 height 17
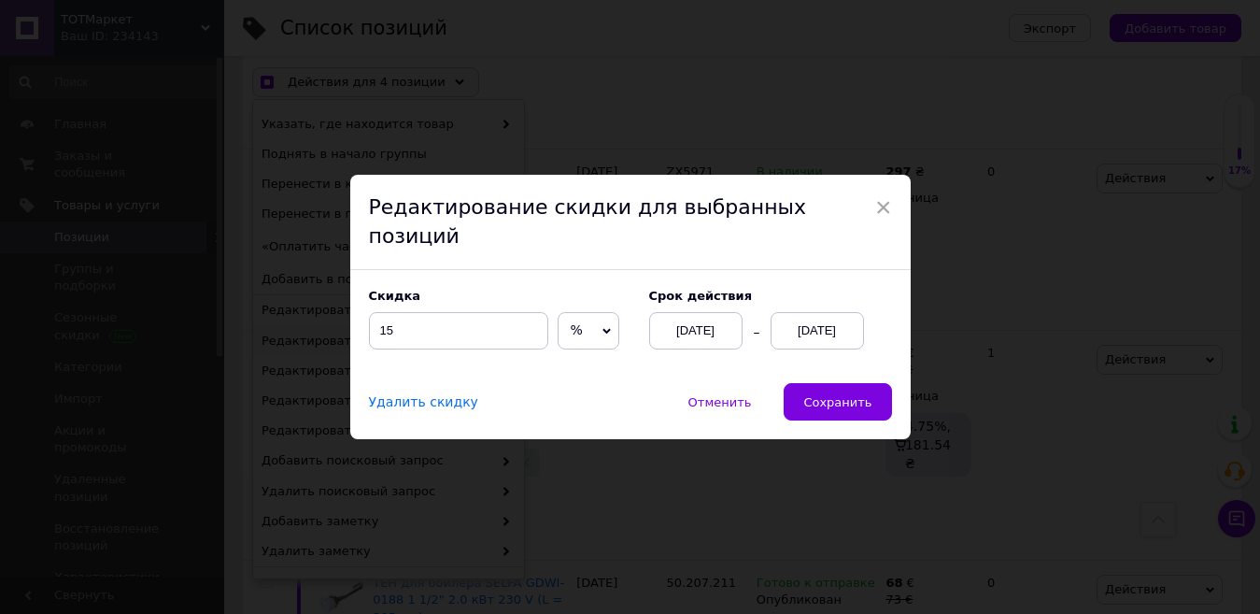
scroll to position [3496, 0]
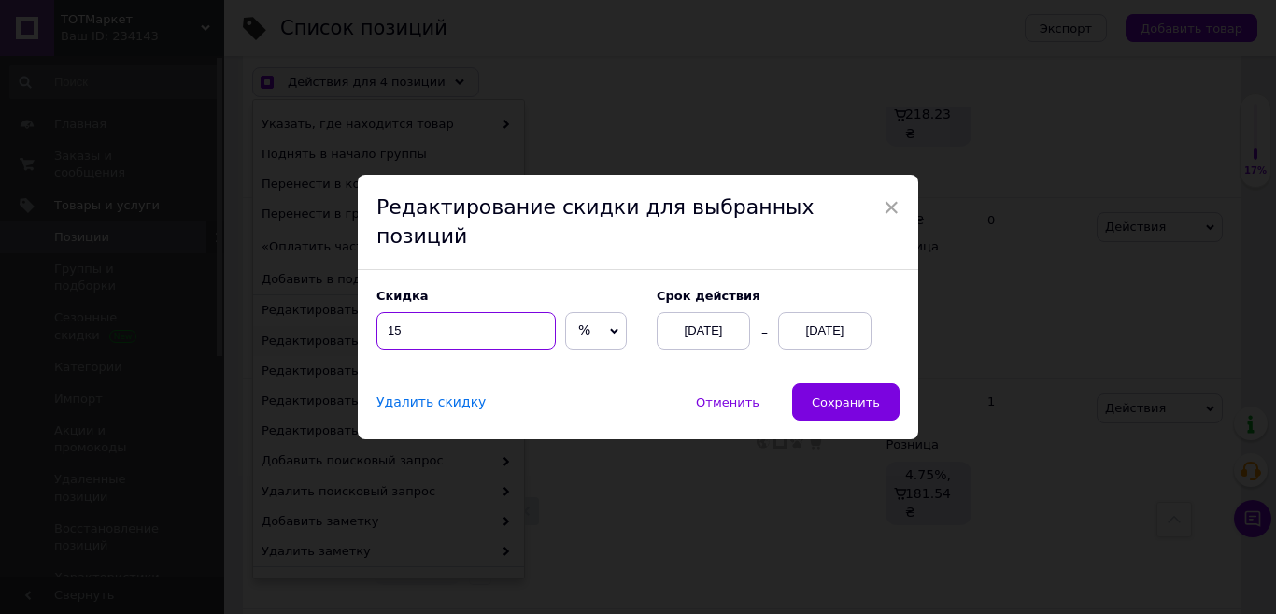
click at [414, 315] on input "15" at bounding box center [466, 330] width 179 height 37
checkbox input "true"
type input "12"
checkbox input "true"
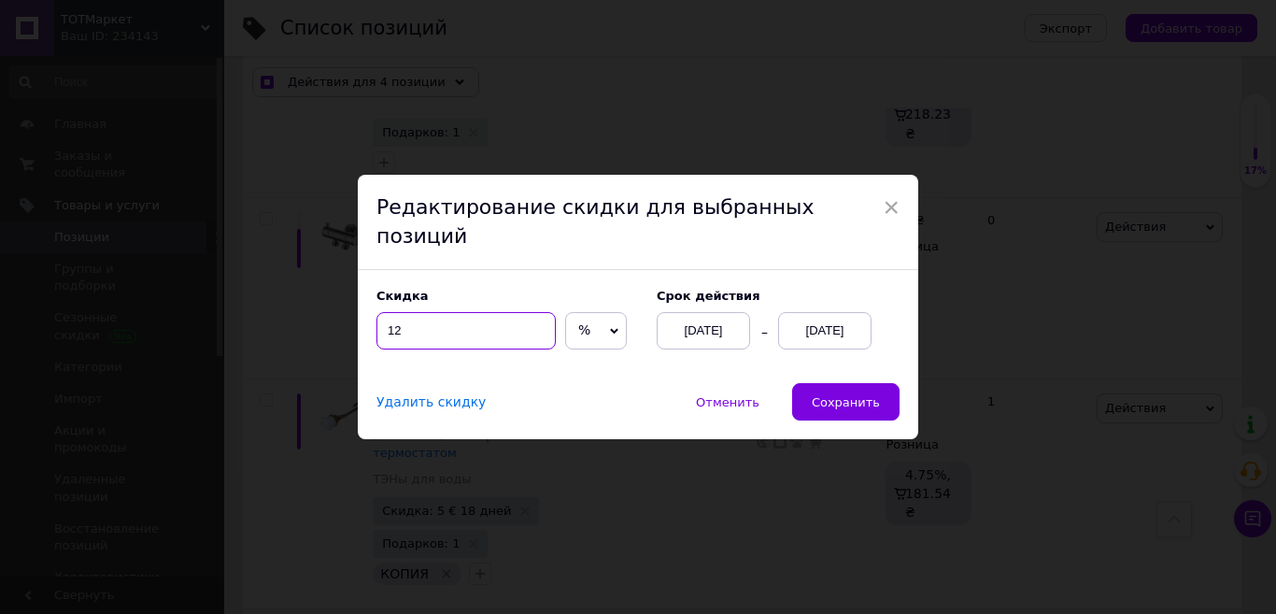
type input "12"
click at [812, 322] on div "[DATE]" at bounding box center [824, 330] width 93 height 37
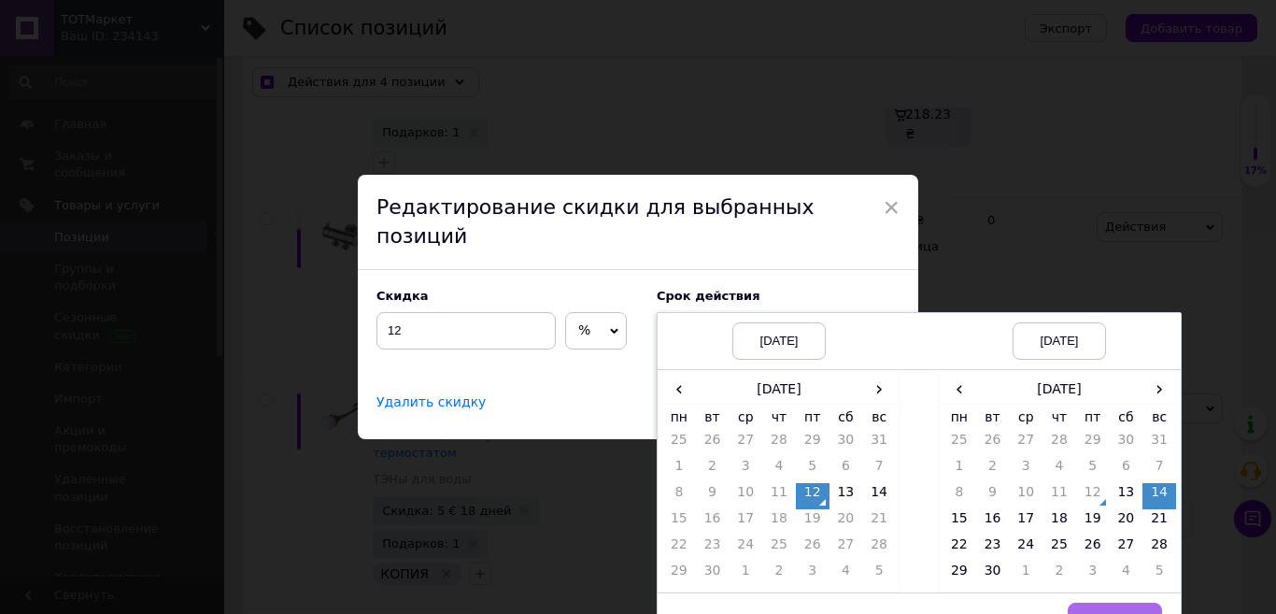
click at [1109, 613] on span "Выбрать" at bounding box center [1115, 621] width 55 height 14
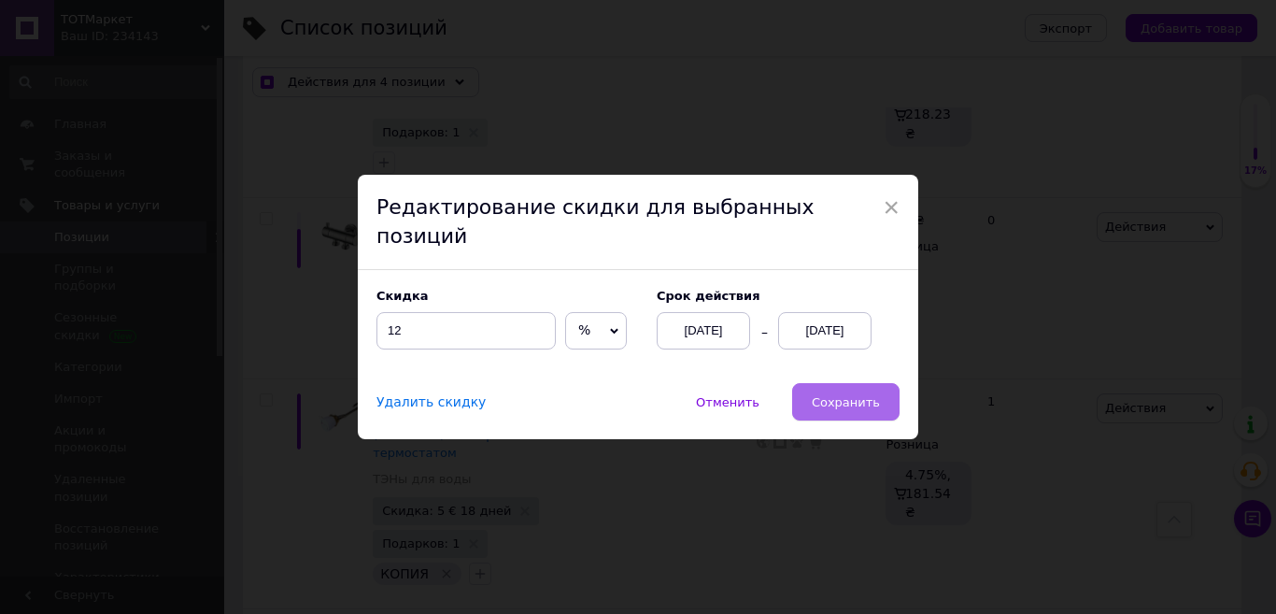
click at [857, 395] on span "Сохранить" at bounding box center [846, 402] width 68 height 14
checkbox input "true"
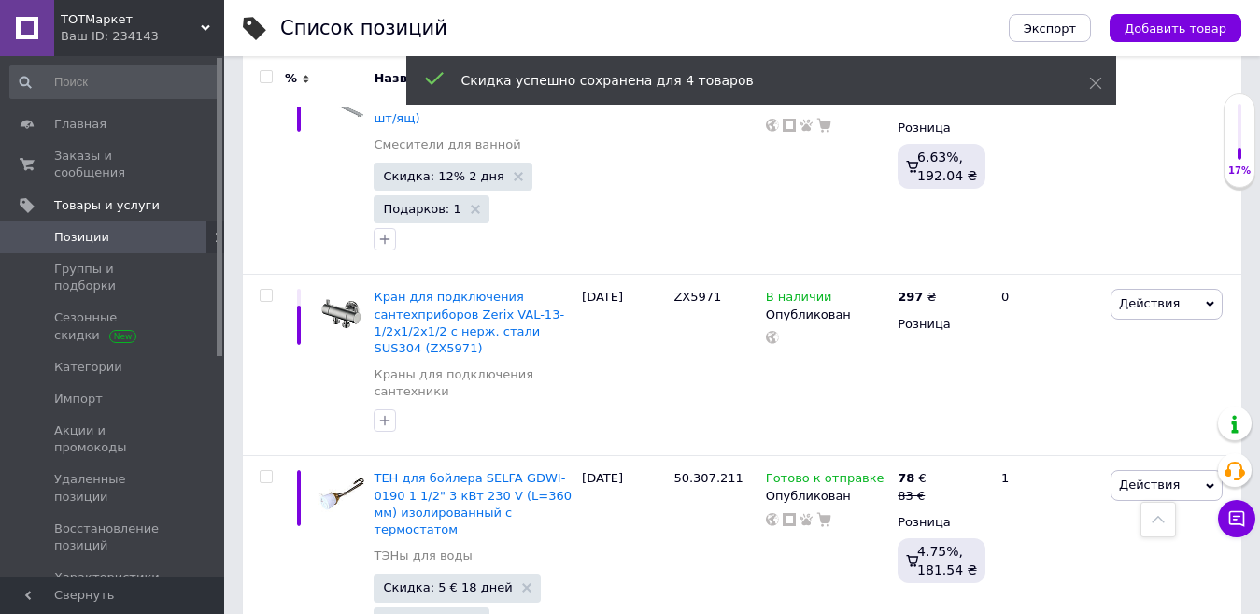
checkbox input "false"
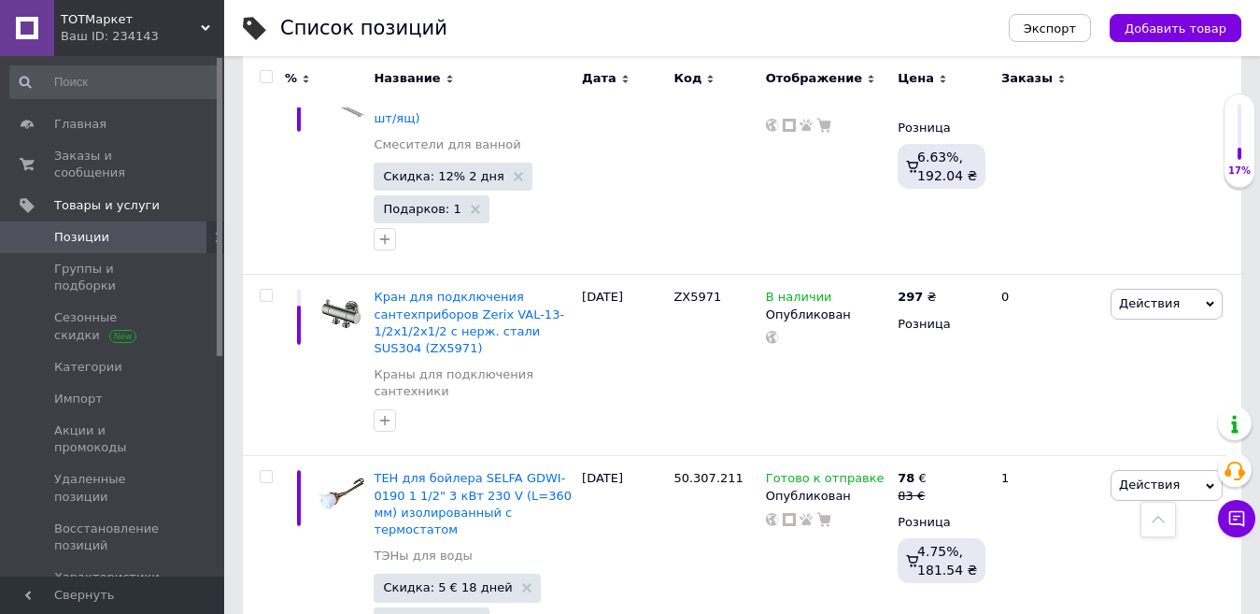
scroll to position [3628, 0]
